Goal: Use online tool/utility: Utilize a website feature to perform a specific function

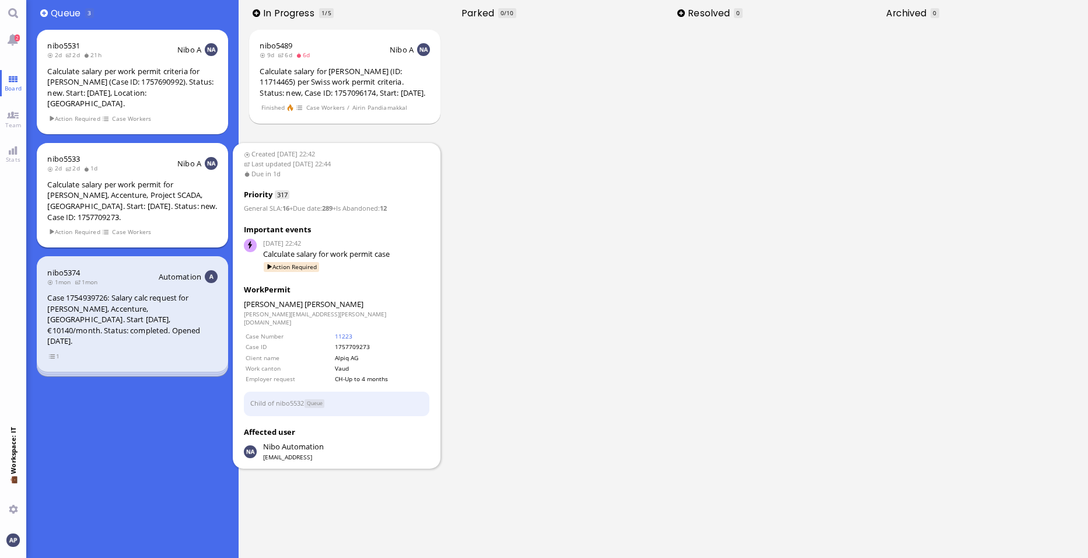
click at [139, 207] on div "Calculate salary per work permit for [PERSON_NAME], Accenture, Project SCADA, […" at bounding box center [132, 200] width 170 height 43
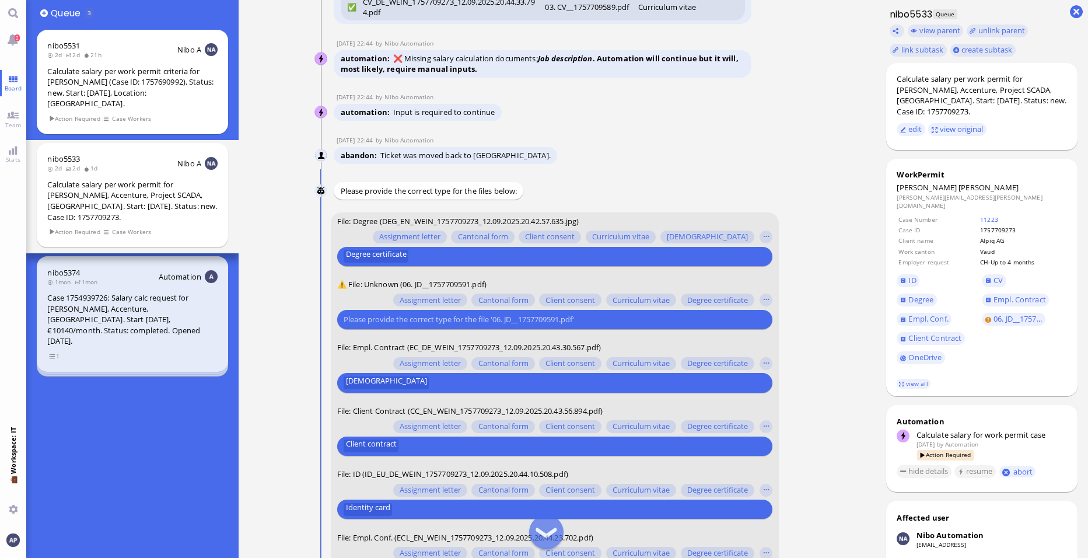
scroll to position [-113, 0]
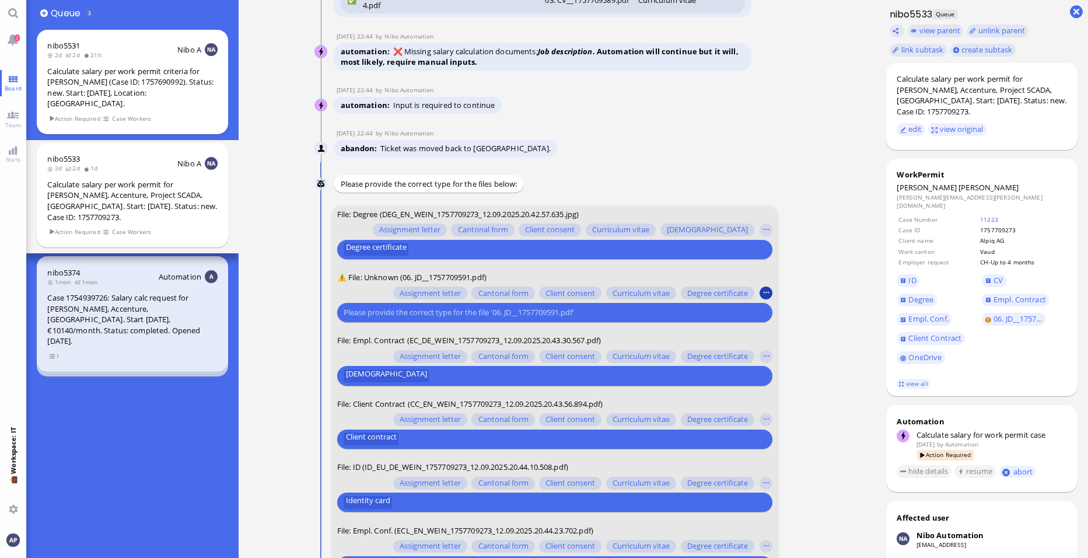
click at [764, 289] on button "button" at bounding box center [766, 293] width 13 height 13
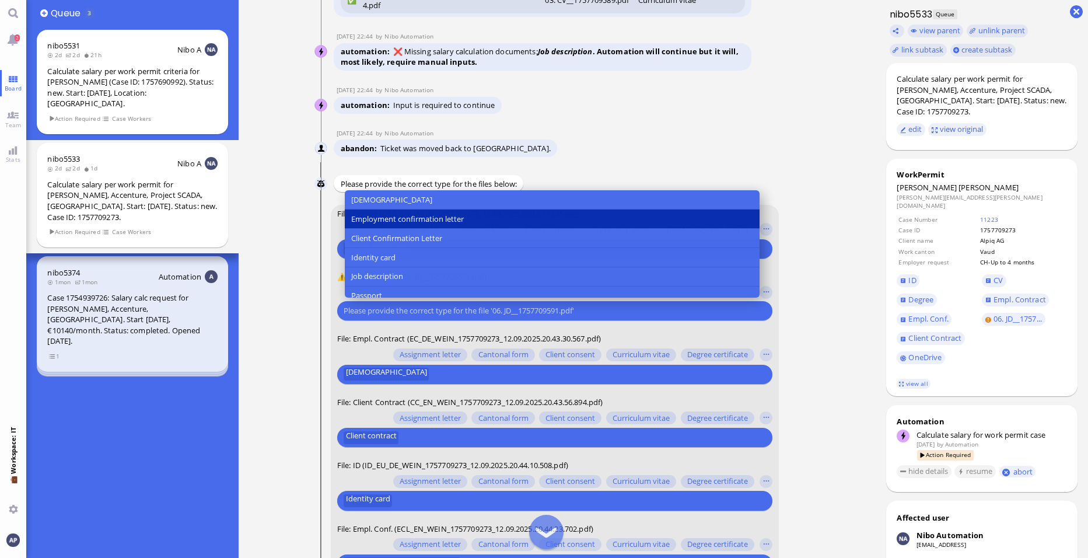
scroll to position [117, 0]
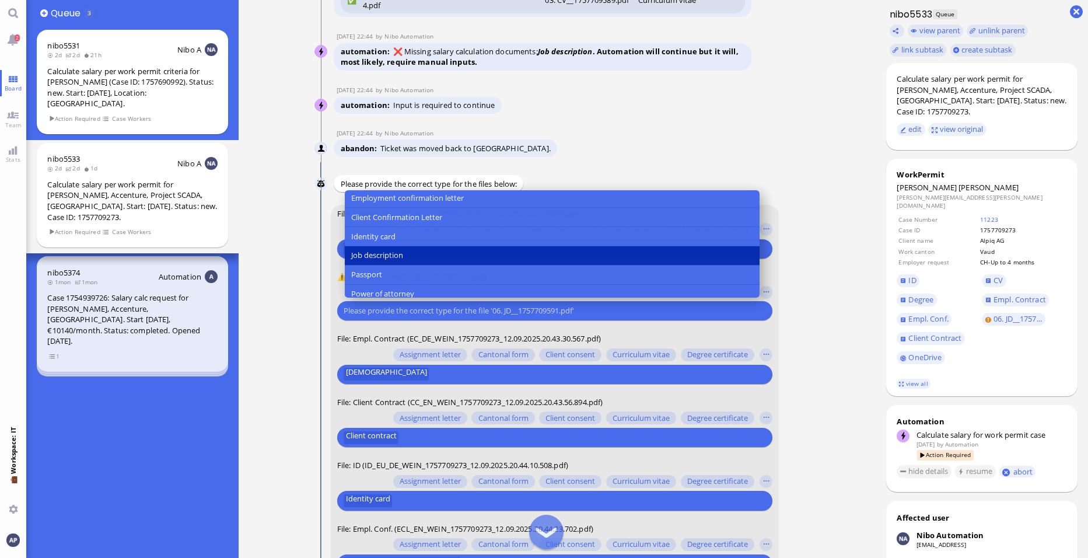
click at [510, 254] on button "Job description" at bounding box center [552, 255] width 415 height 19
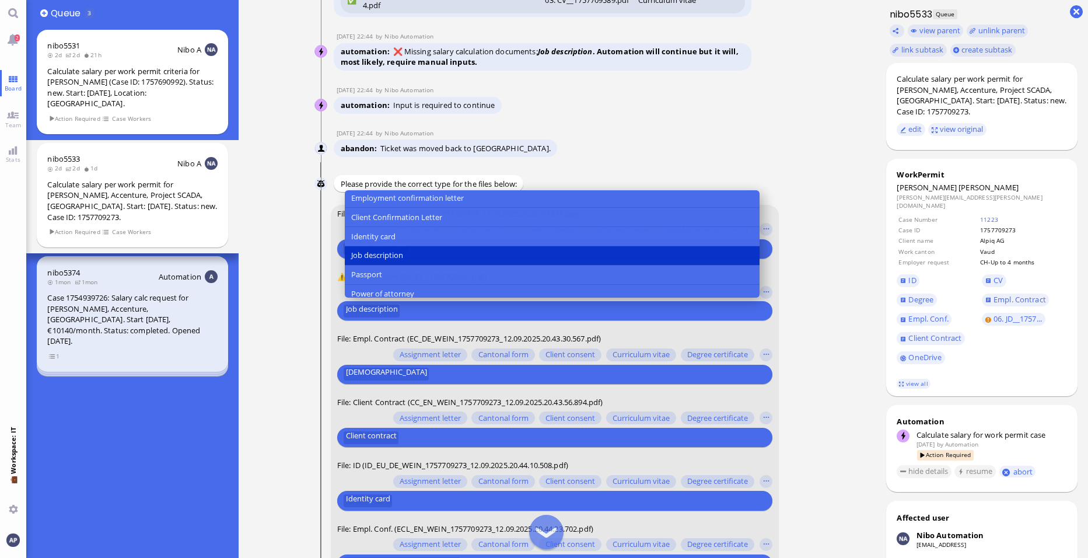
click at [762, 330] on form "File: Degree (DEG_EN_WEIN_1757709273_12.09.2025.20.42.57.635.jpg) Assignment le…" at bounding box center [555, 428] width 449 height 446
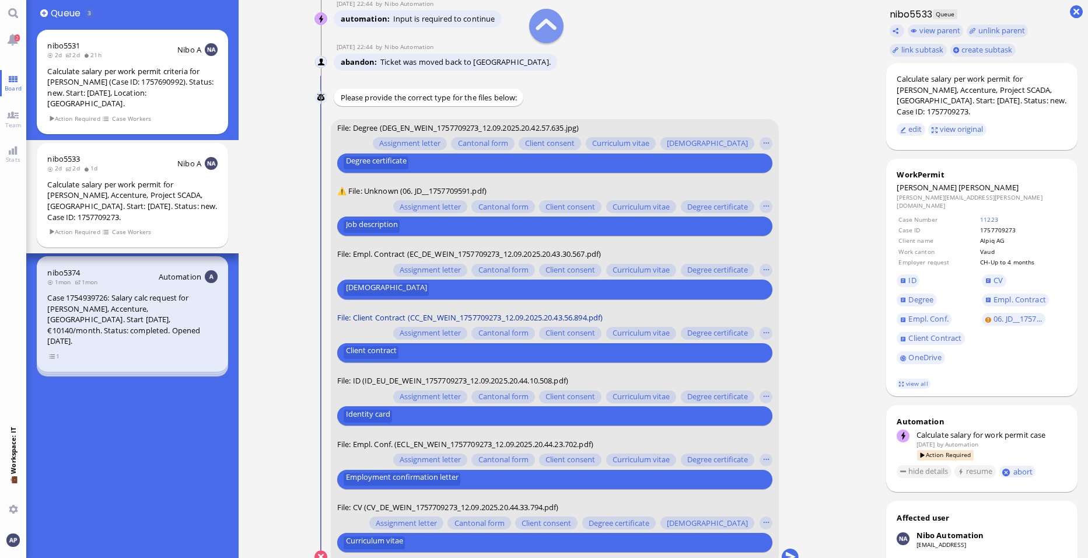
scroll to position [1, 0]
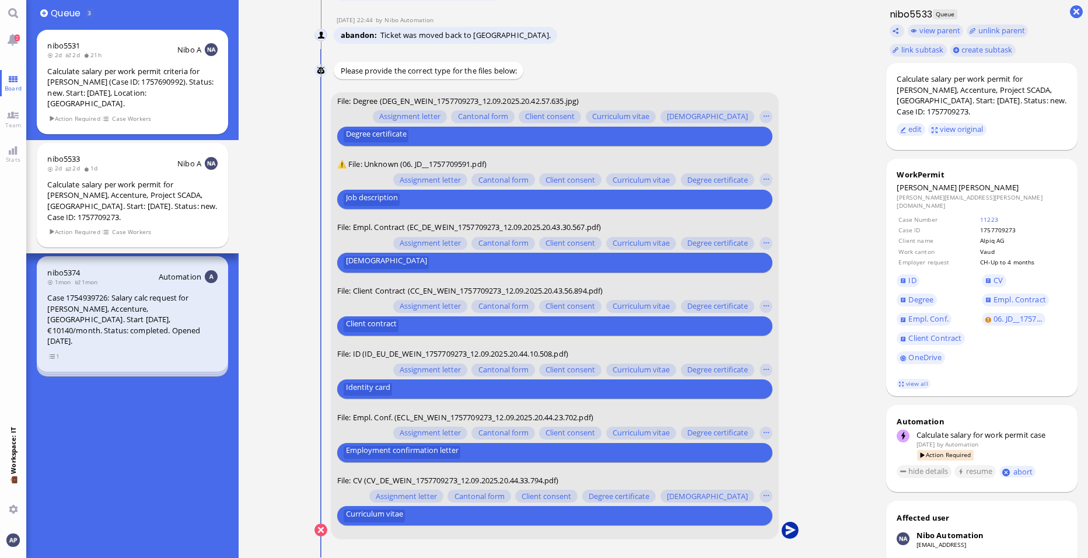
click at [793, 531] on button "submit" at bounding box center [791, 531] width 18 height 18
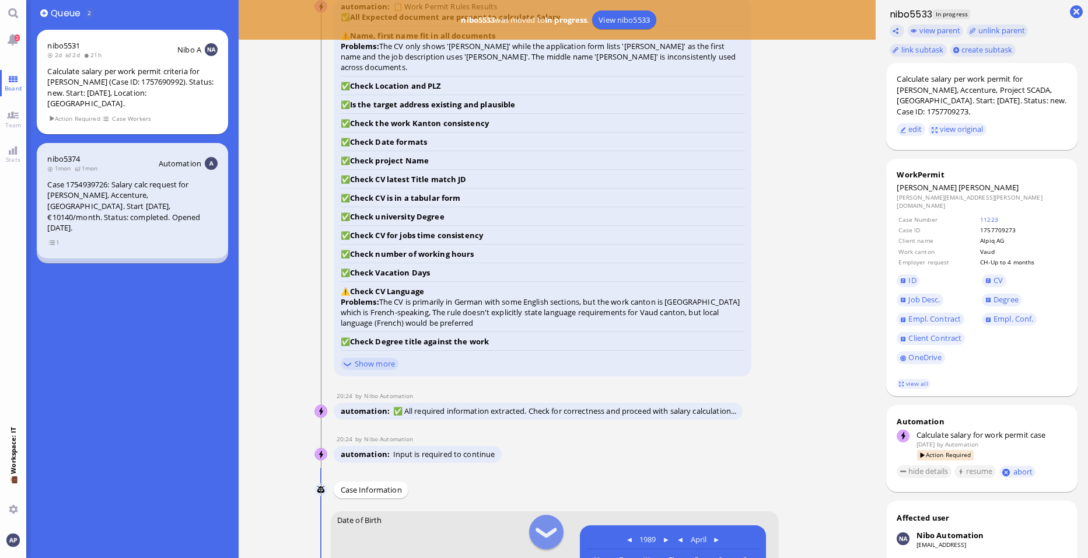
scroll to position [-658, 0]
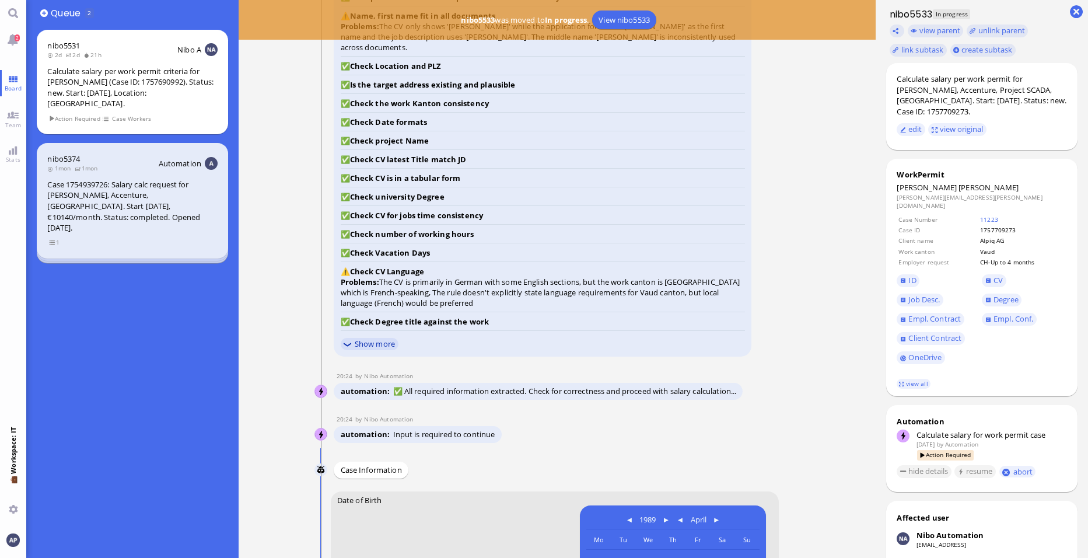
click at [378, 338] on link "Show more" at bounding box center [370, 344] width 58 height 12
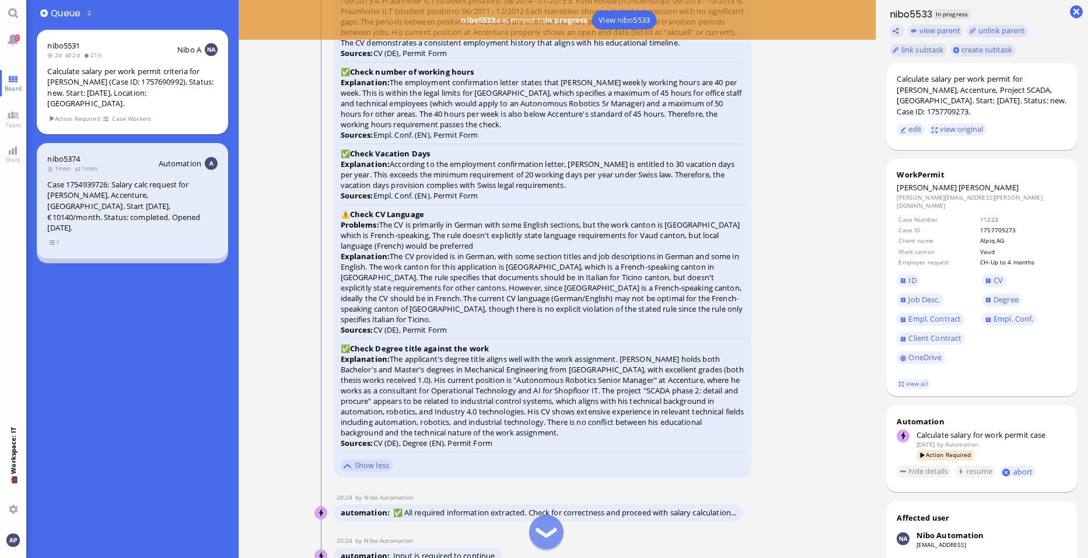
scroll to position [-371, 0]
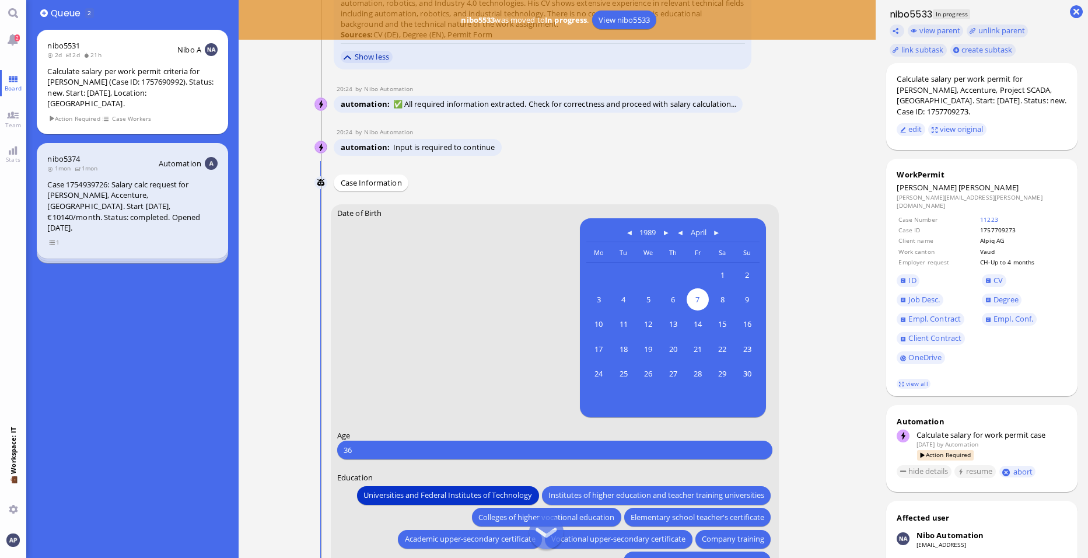
click at [371, 51] on link "Show less" at bounding box center [367, 57] width 52 height 12
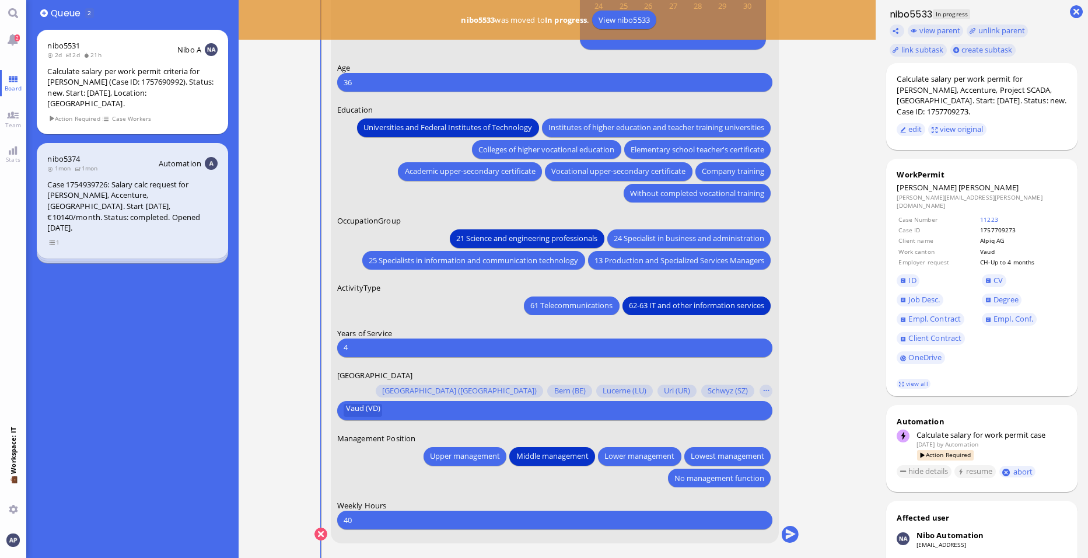
scroll to position [1, 0]
